Goal: Check status: Check status

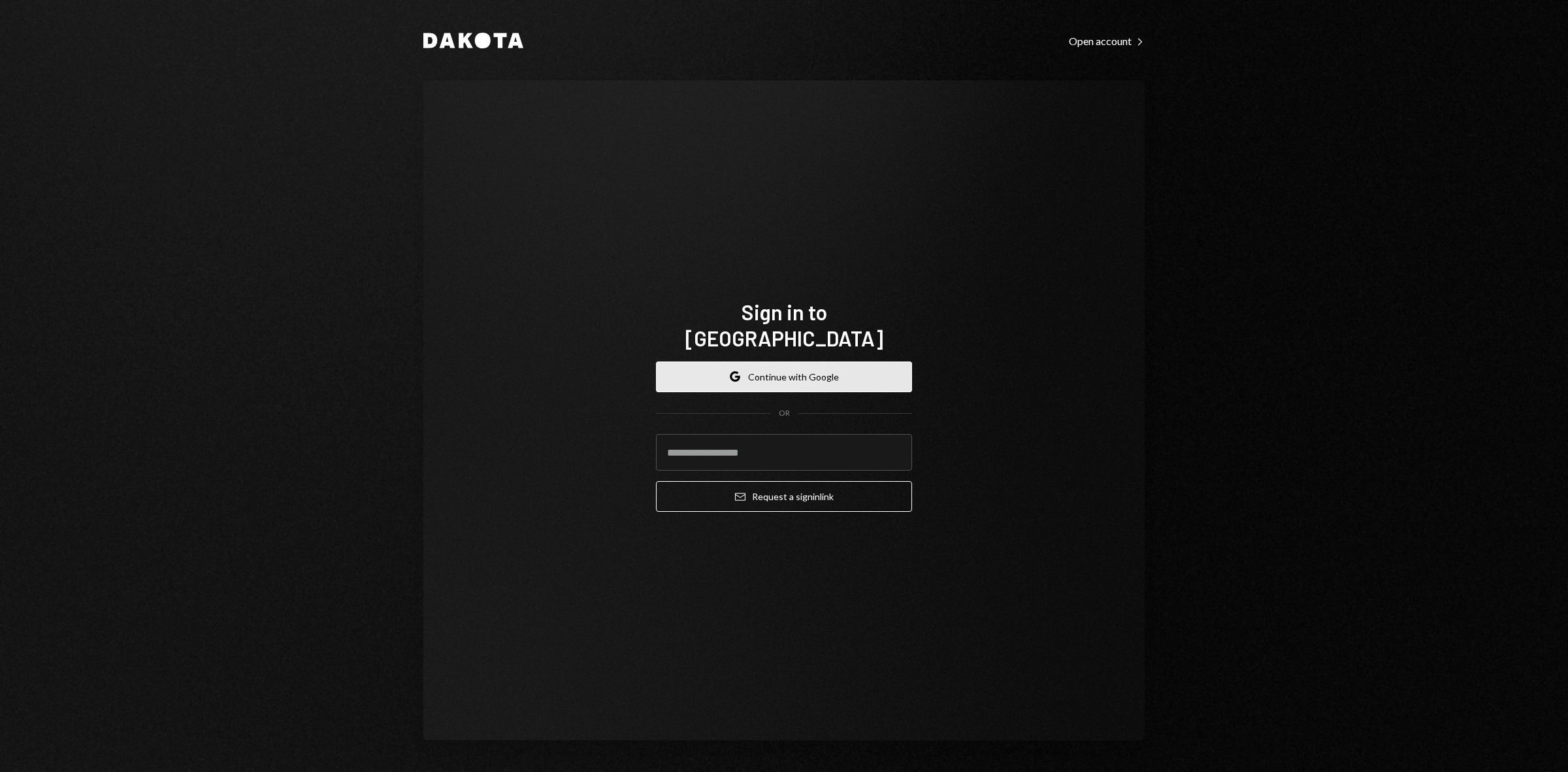
click at [792, 363] on button "Google Continue with Google" at bounding box center [784, 377] width 256 height 31
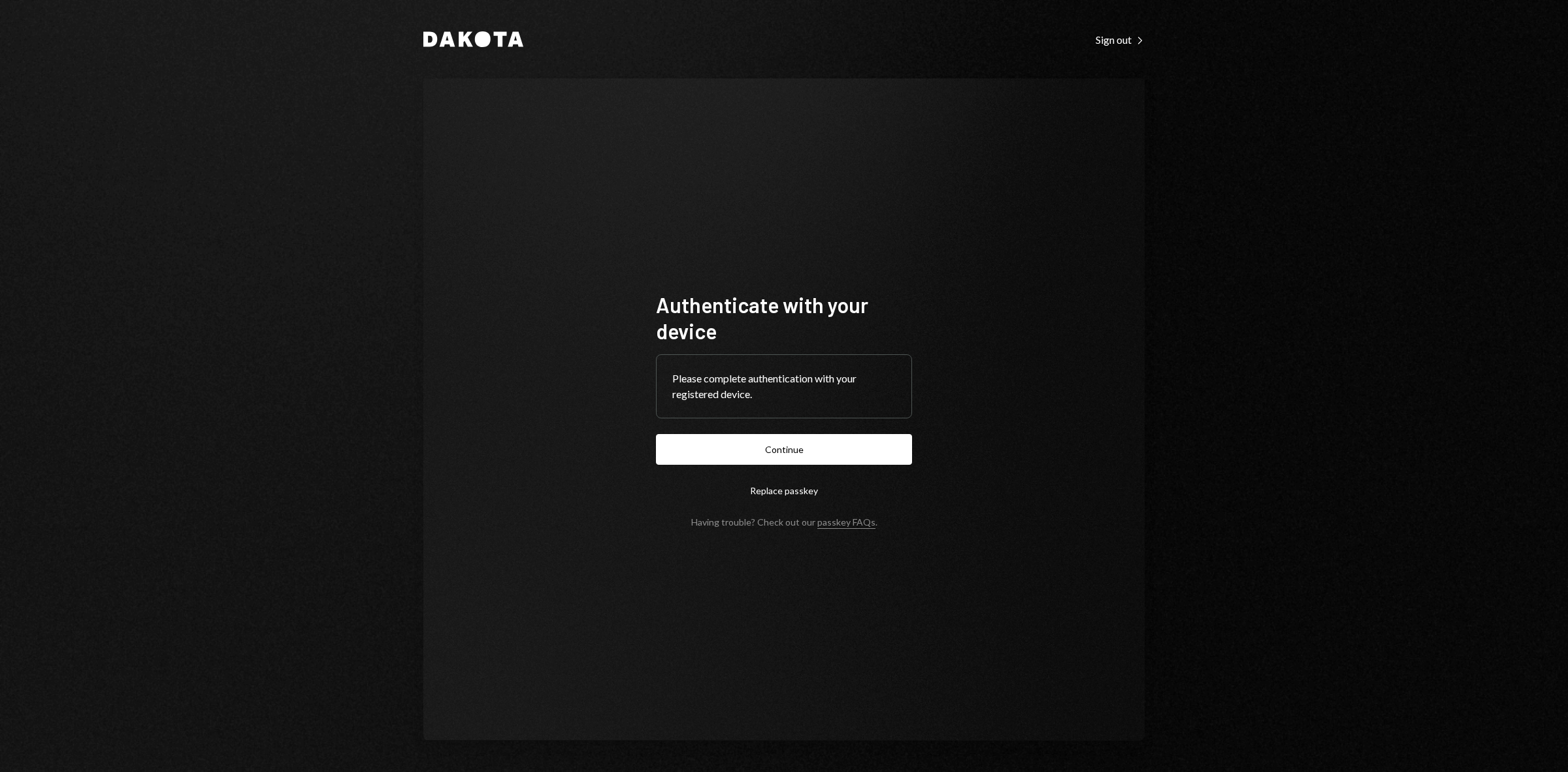
click at [814, 452] on button "Continue" at bounding box center [784, 449] width 256 height 31
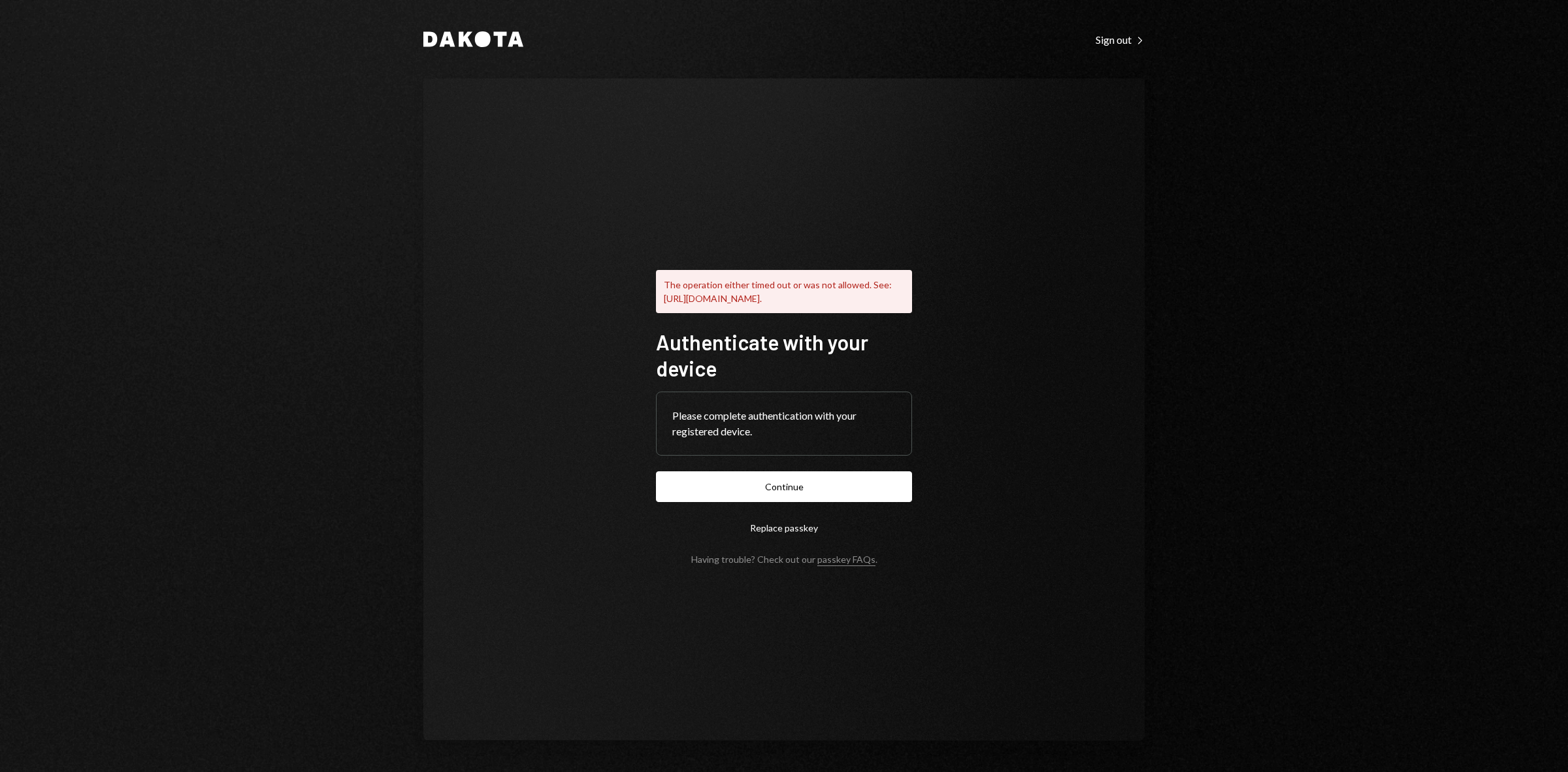
click at [789, 501] on button "Continue" at bounding box center [784, 486] width 256 height 31
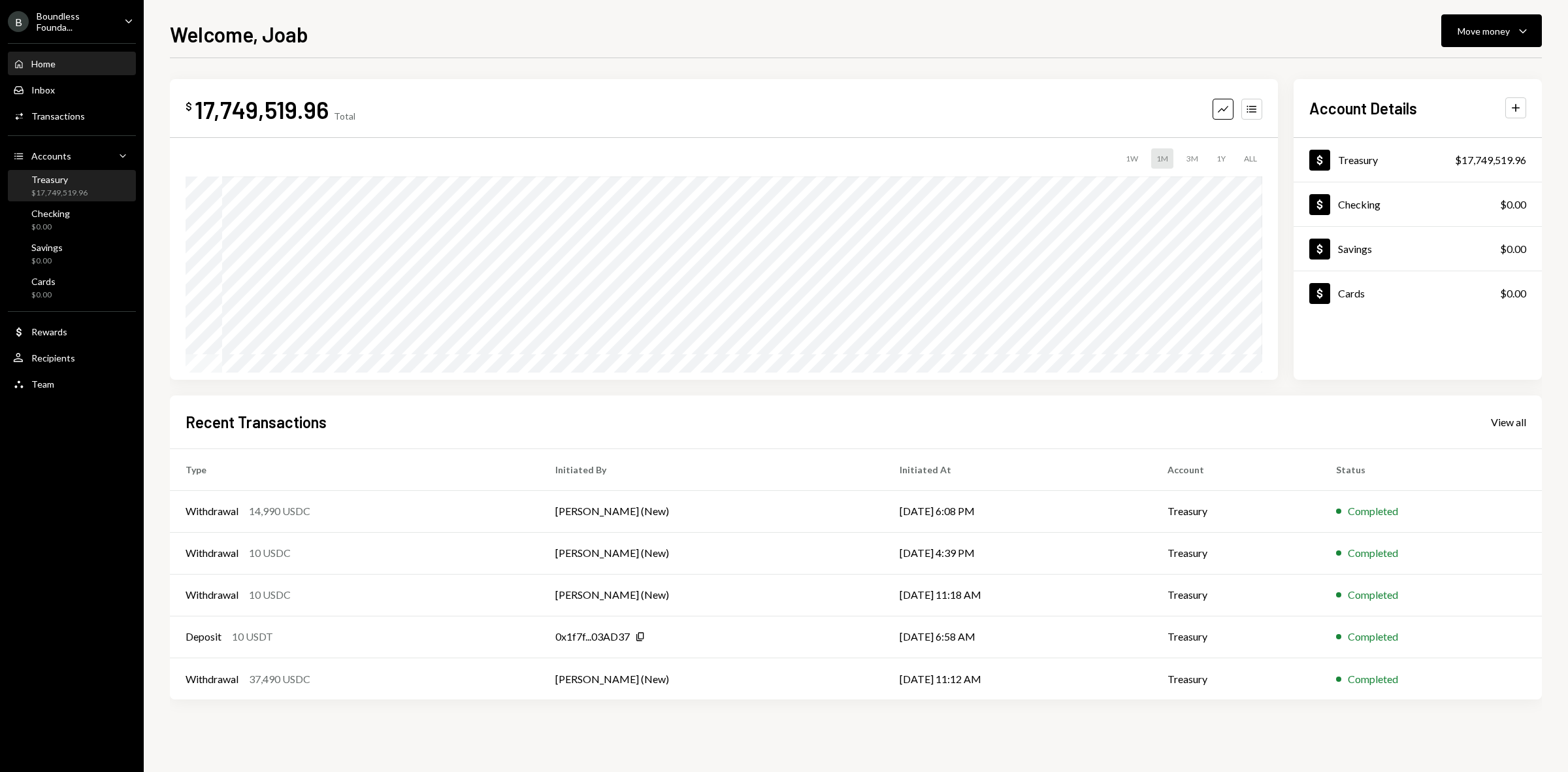
click at [67, 194] on div "$17,749,519.96" at bounding box center [59, 193] width 56 height 11
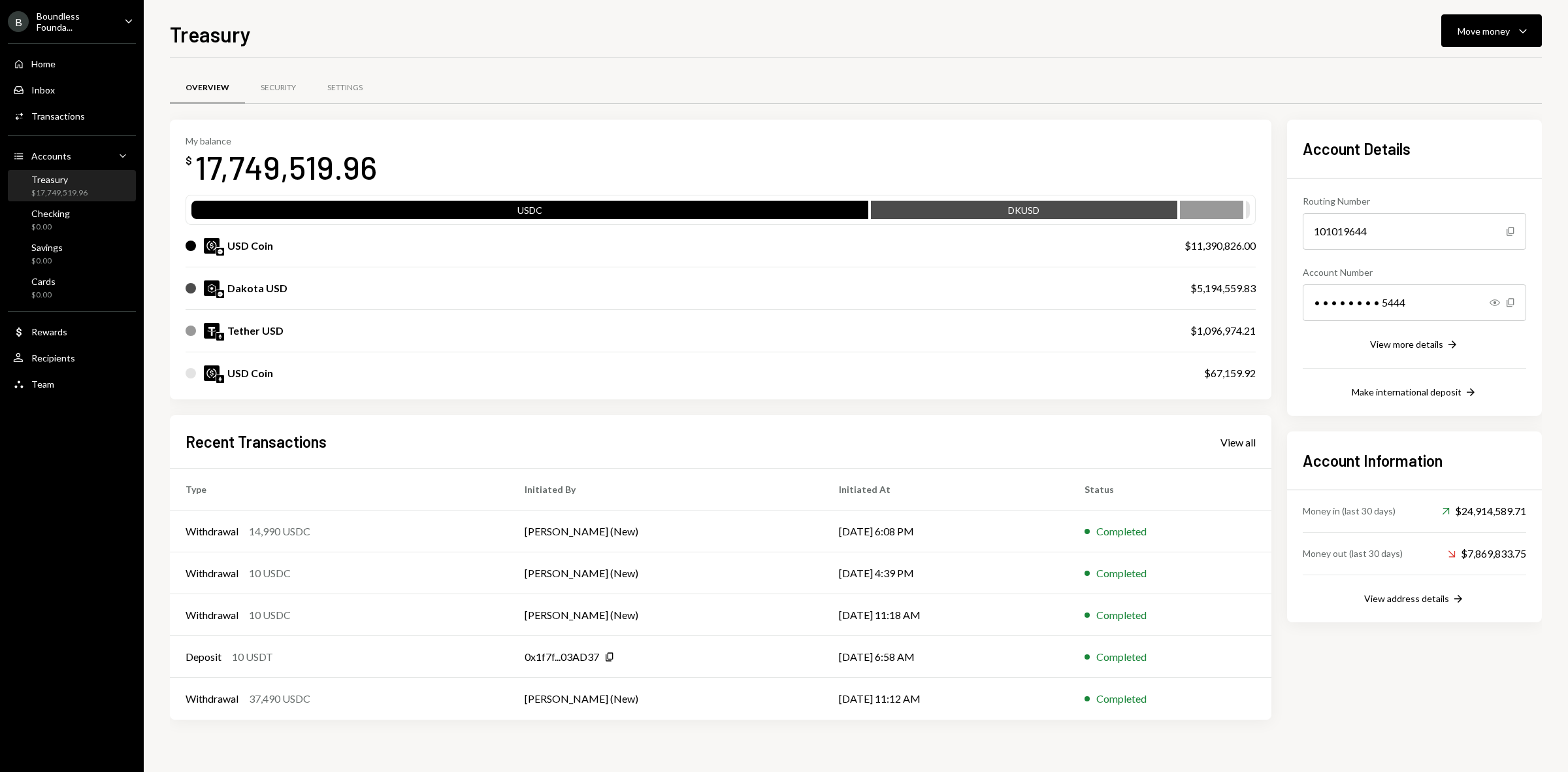
click at [87, 17] on div "Boundless Founda..." at bounding box center [75, 22] width 77 height 22
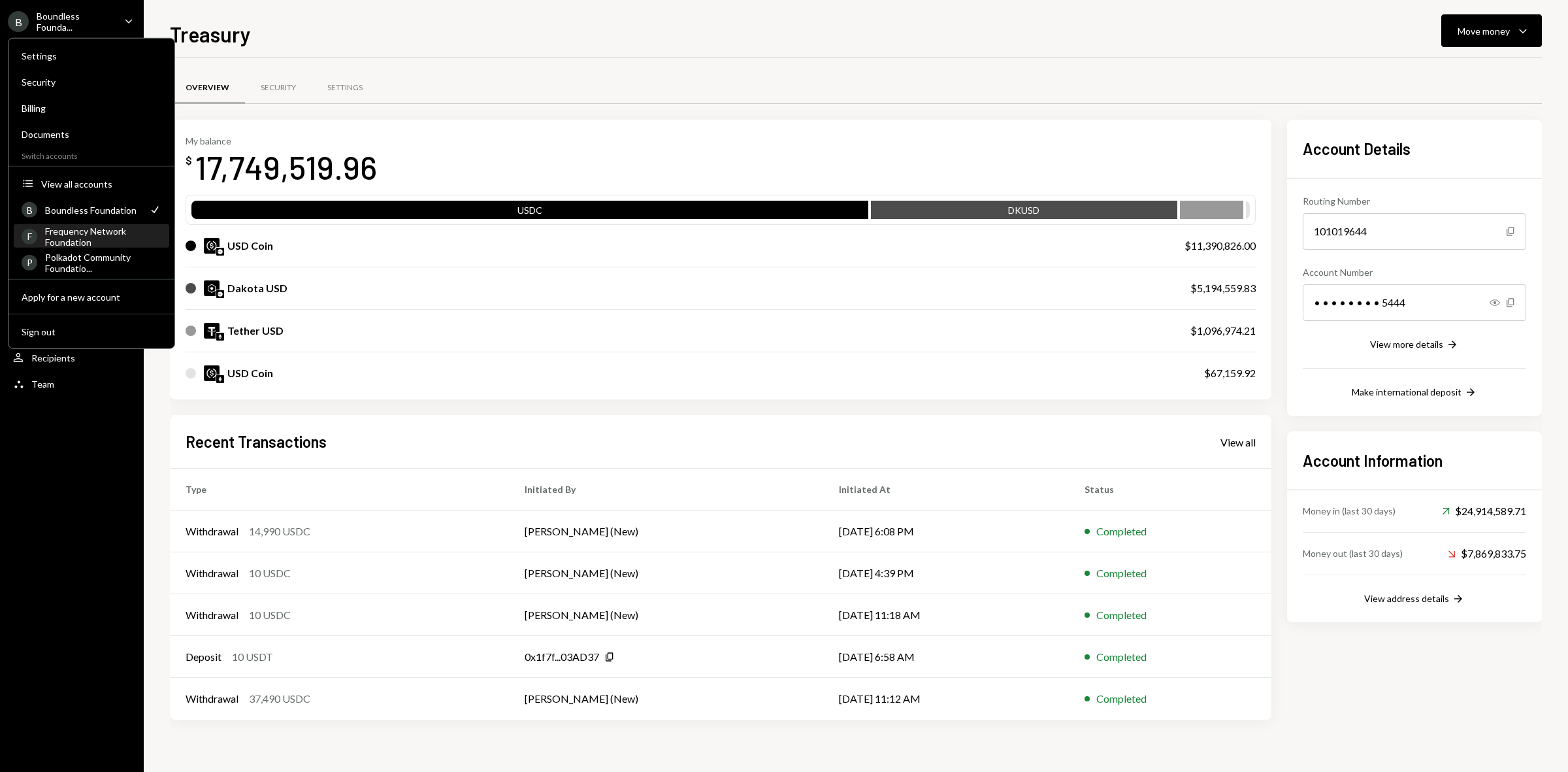
click at [88, 239] on div "Frequency Network Foundation" at bounding box center [103, 236] width 116 height 22
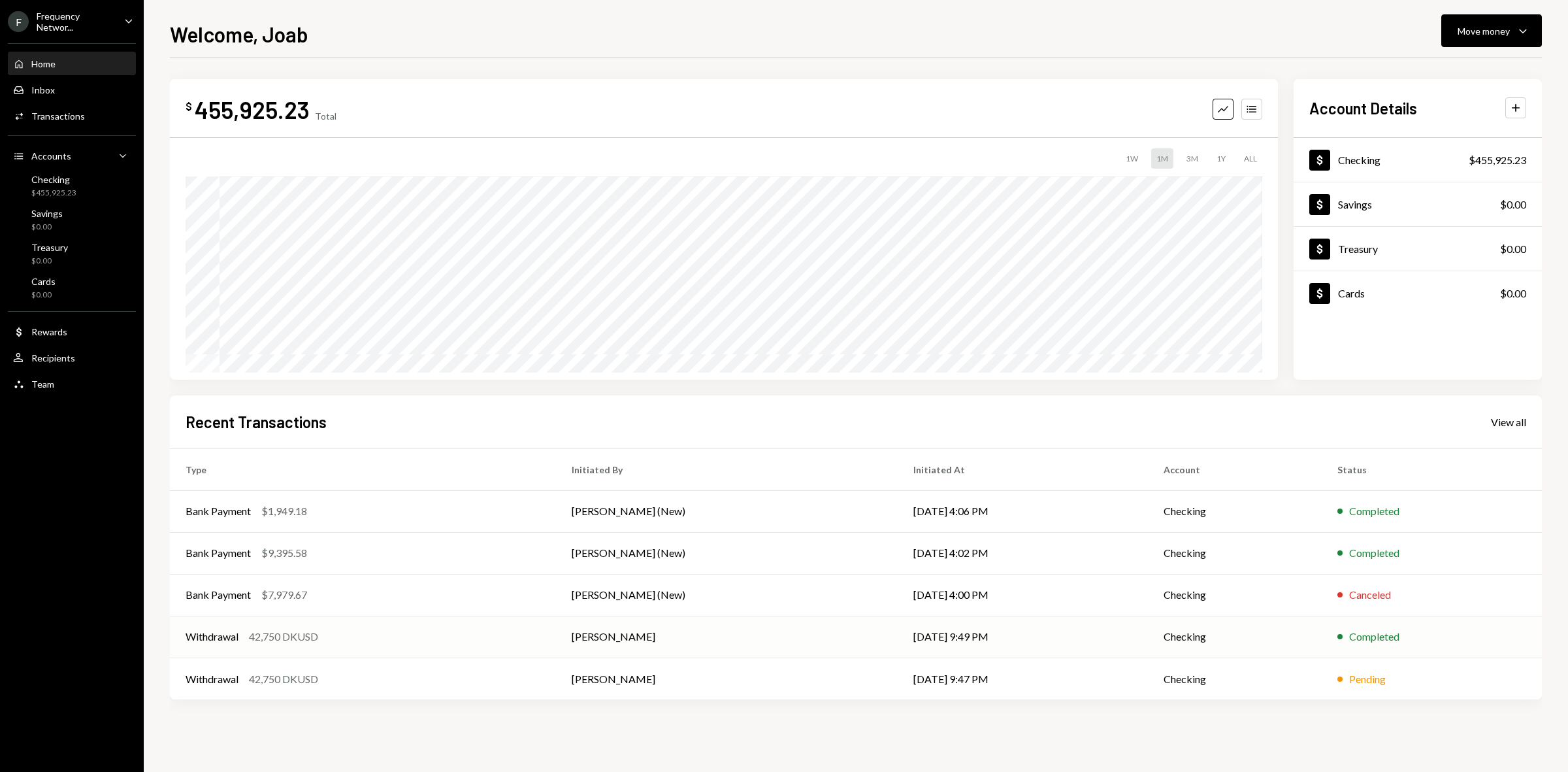
click at [442, 648] on td "Withdrawal 42,750 DKUSD" at bounding box center [363, 637] width 386 height 42
click at [403, 697] on td "Withdrawal 42,750 DKUSD" at bounding box center [363, 679] width 386 height 42
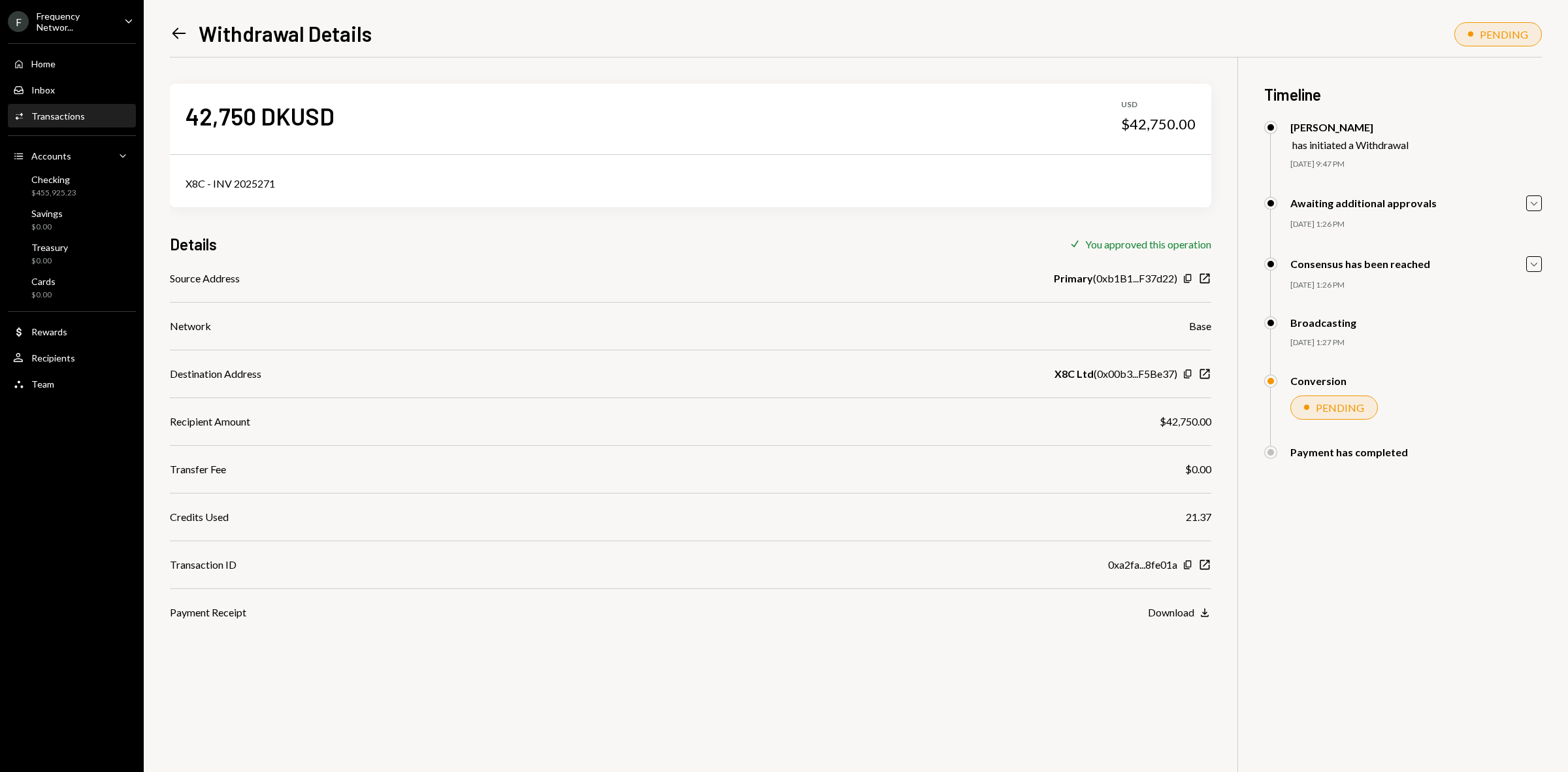
click at [59, 167] on div "Home Home Inbox Inbox Activities Transactions Accounts Accounts Caret Down Chec…" at bounding box center [72, 216] width 144 height 363
click at [70, 181] on div "Checking" at bounding box center [54, 179] width 45 height 11
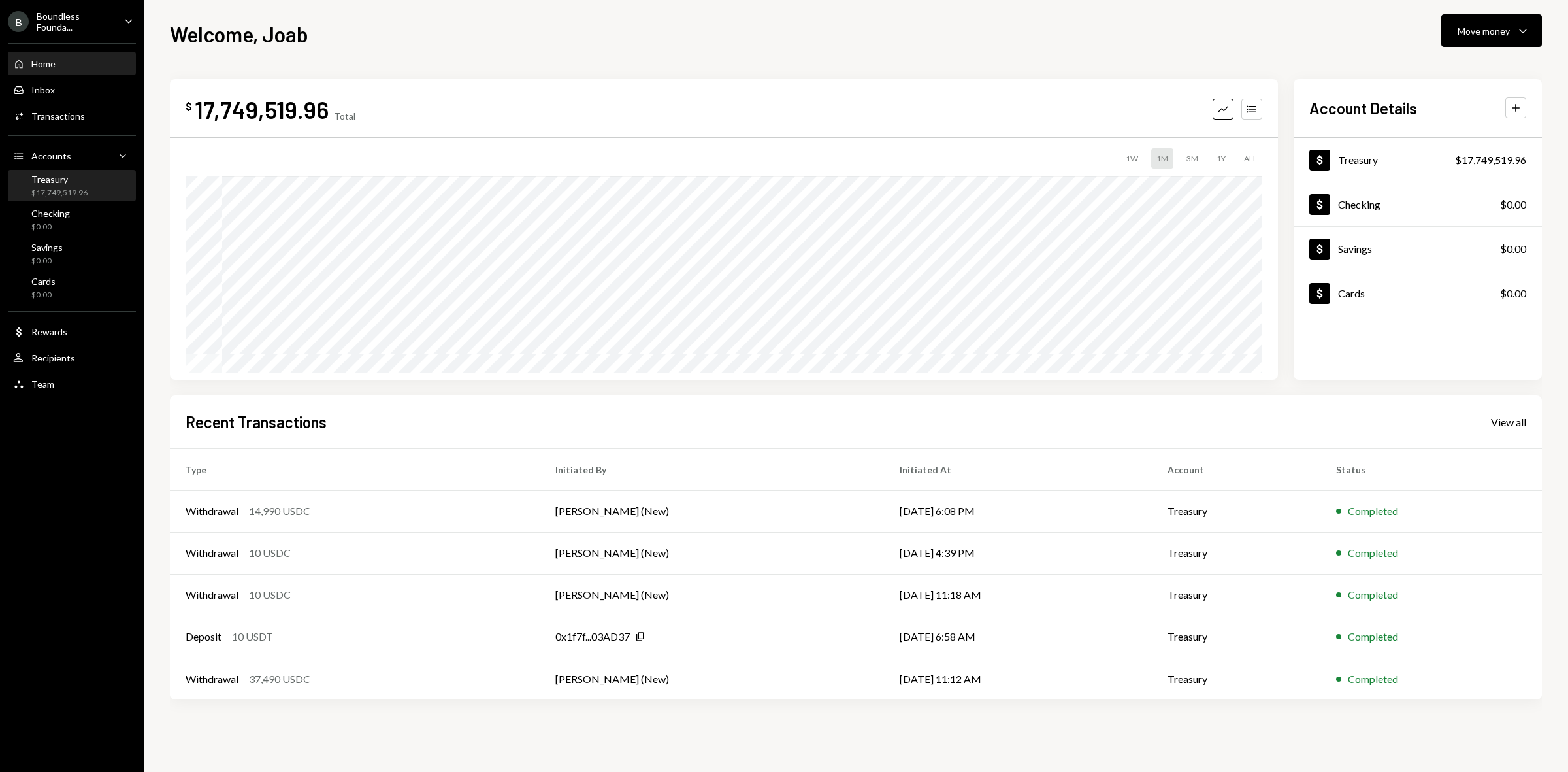
click at [87, 183] on div "Treasury $17,749,519.96" at bounding box center [72, 186] width 118 height 25
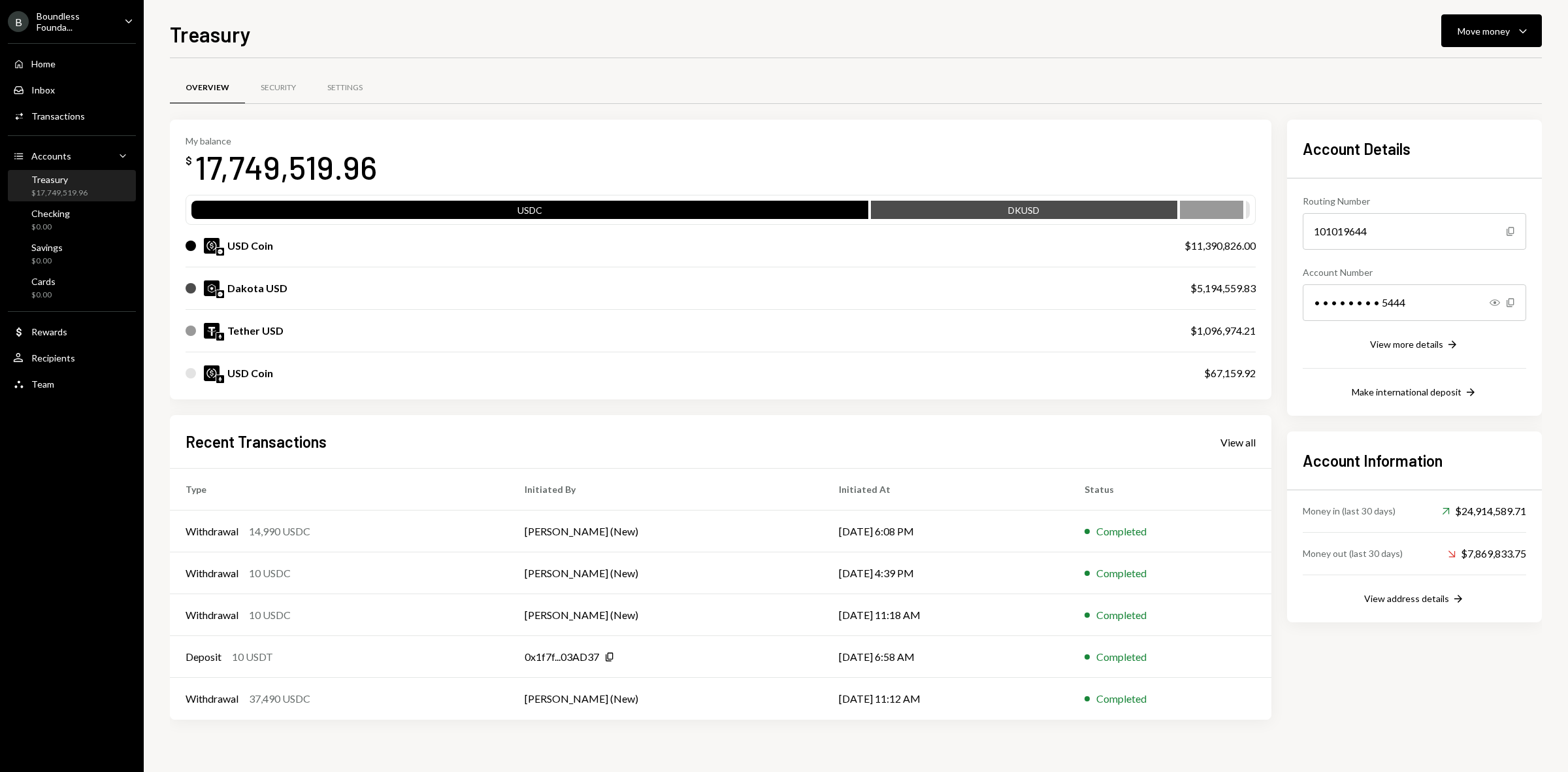
click at [86, 22] on div "Boundless Founda..." at bounding box center [75, 22] width 77 height 22
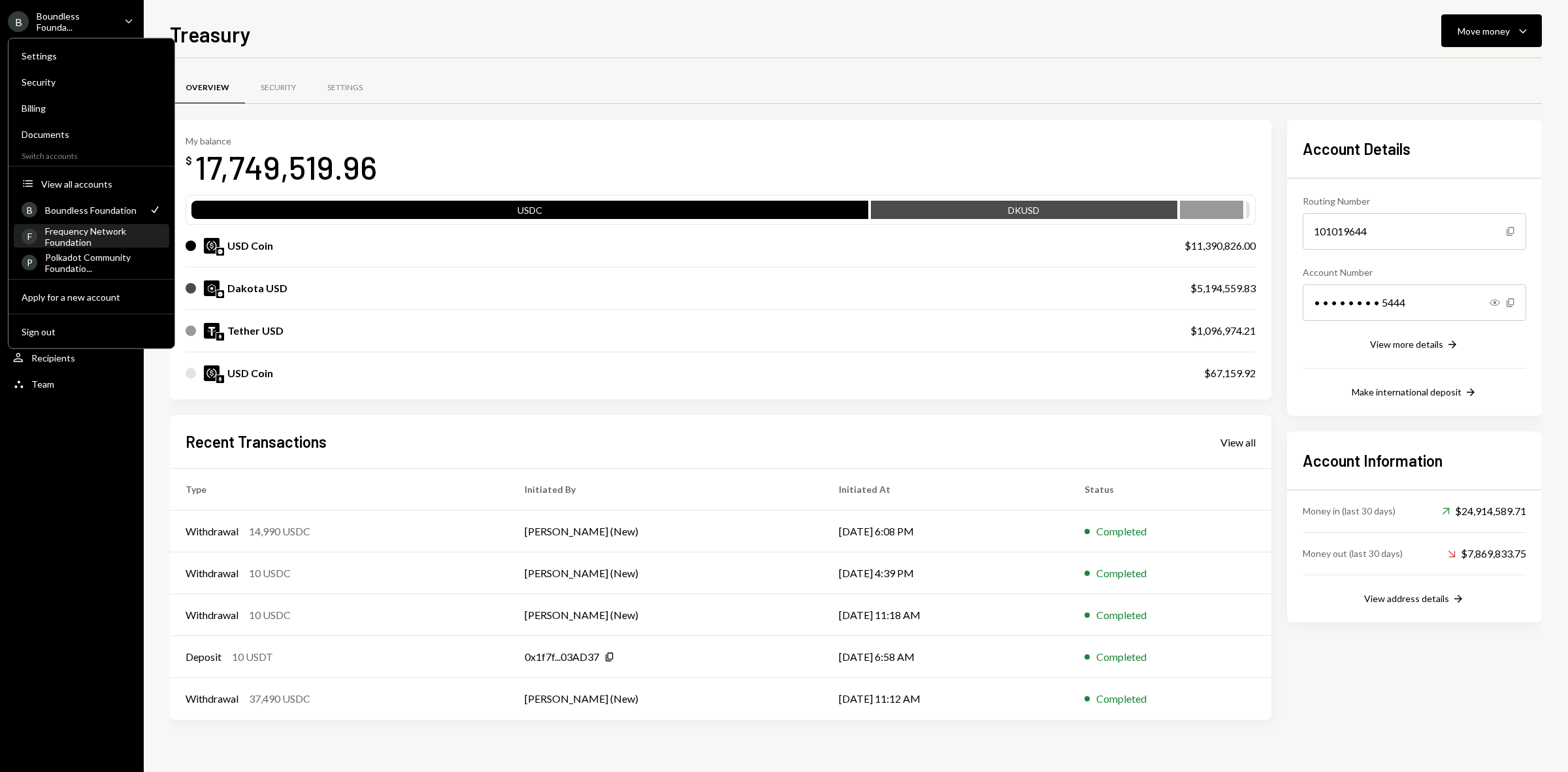
click at [91, 240] on div "Frequency Network Foundation" at bounding box center [103, 236] width 116 height 22
